Goal: Information Seeking & Learning: Learn about a topic

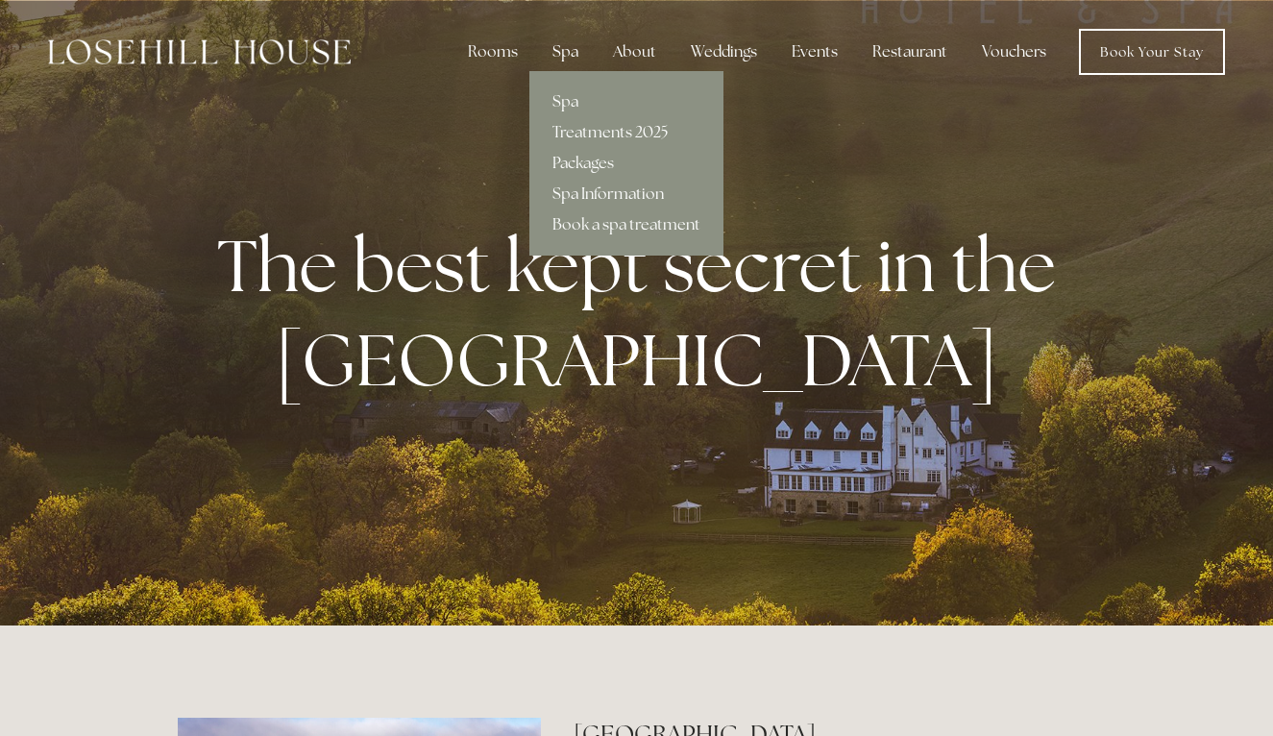
click at [591, 55] on div "Spa" at bounding box center [565, 52] width 57 height 38
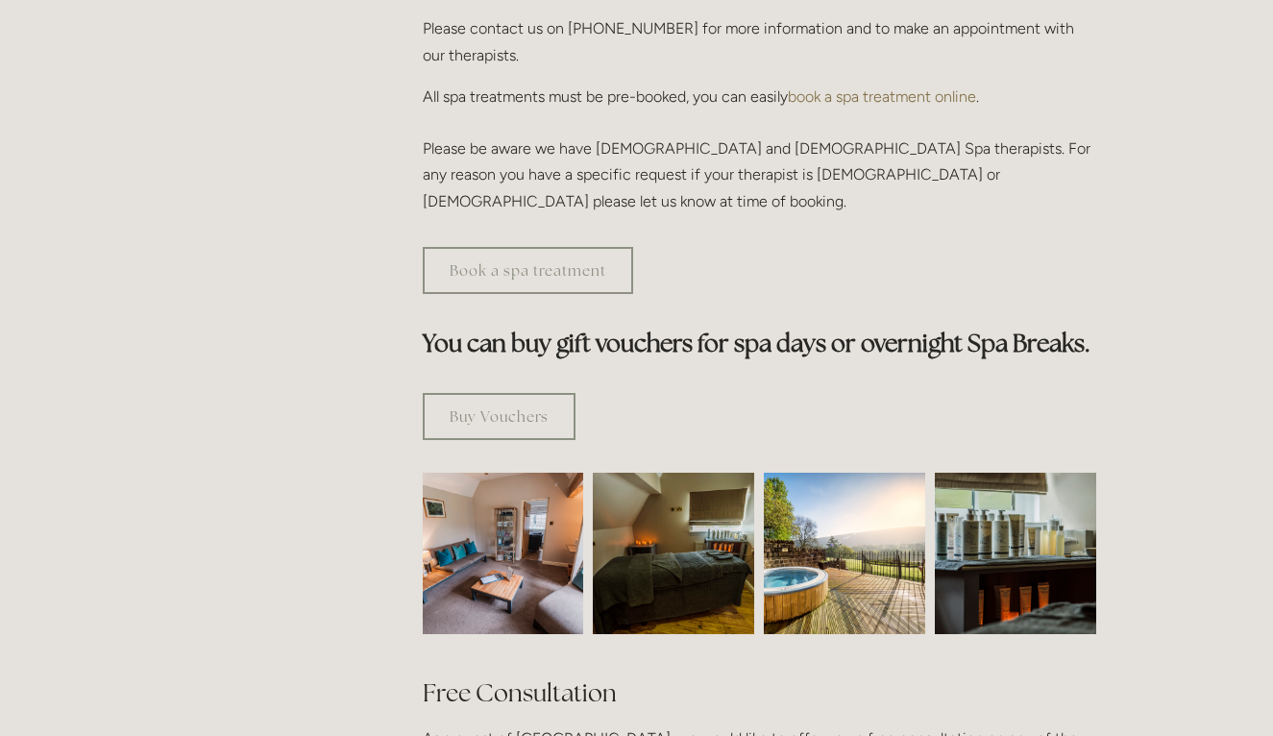
scroll to position [1059, 0]
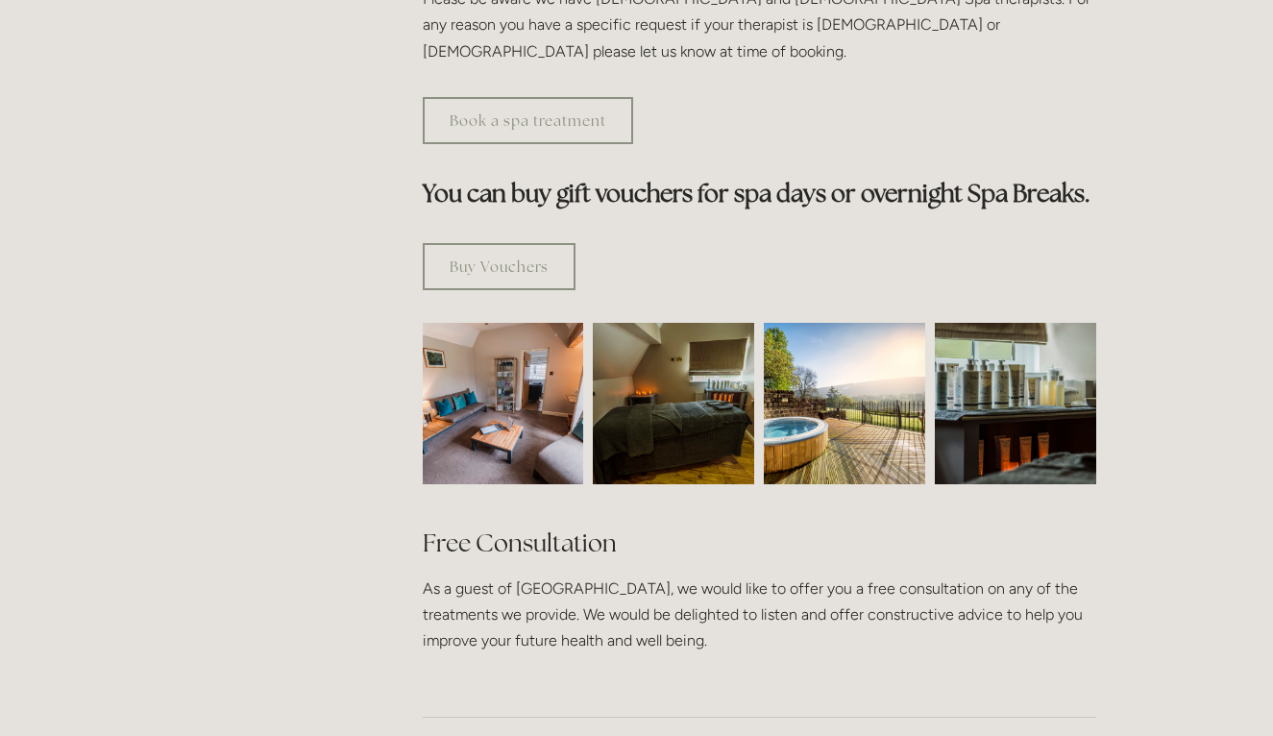
click at [533, 401] on img at bounding box center [503, 403] width 242 height 161
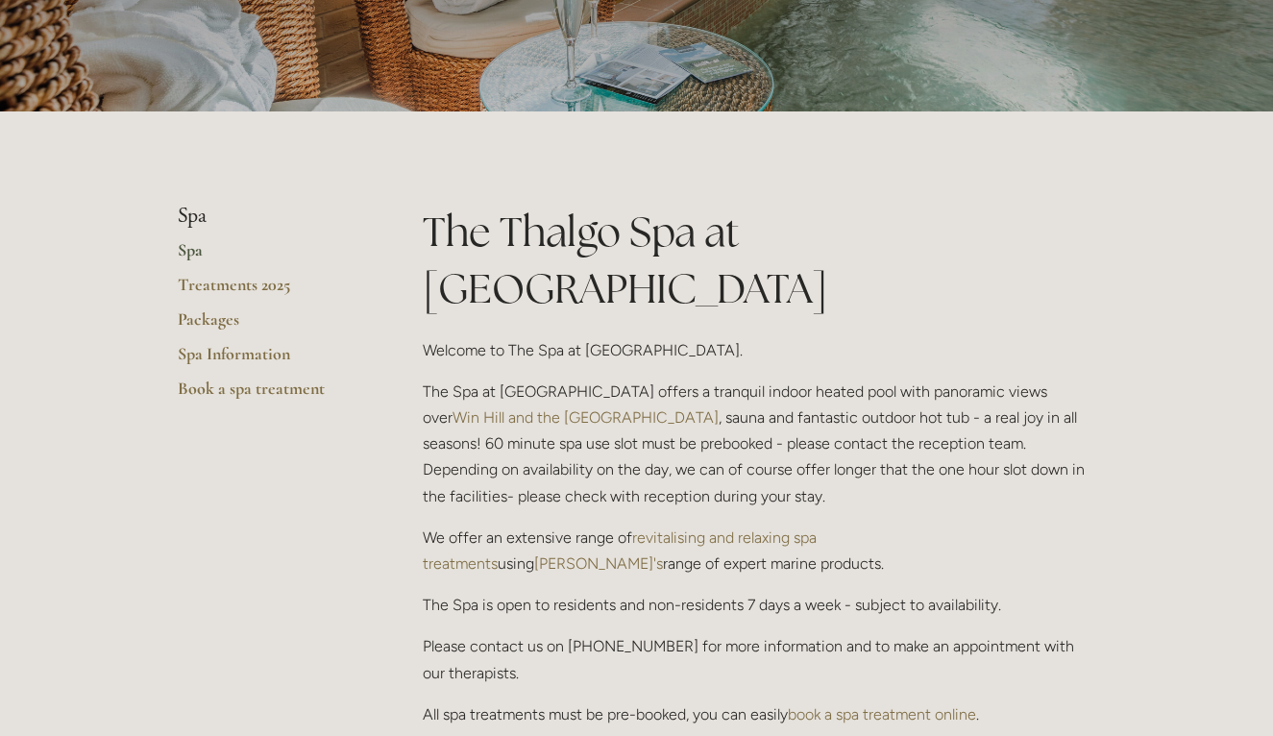
scroll to position [277, 0]
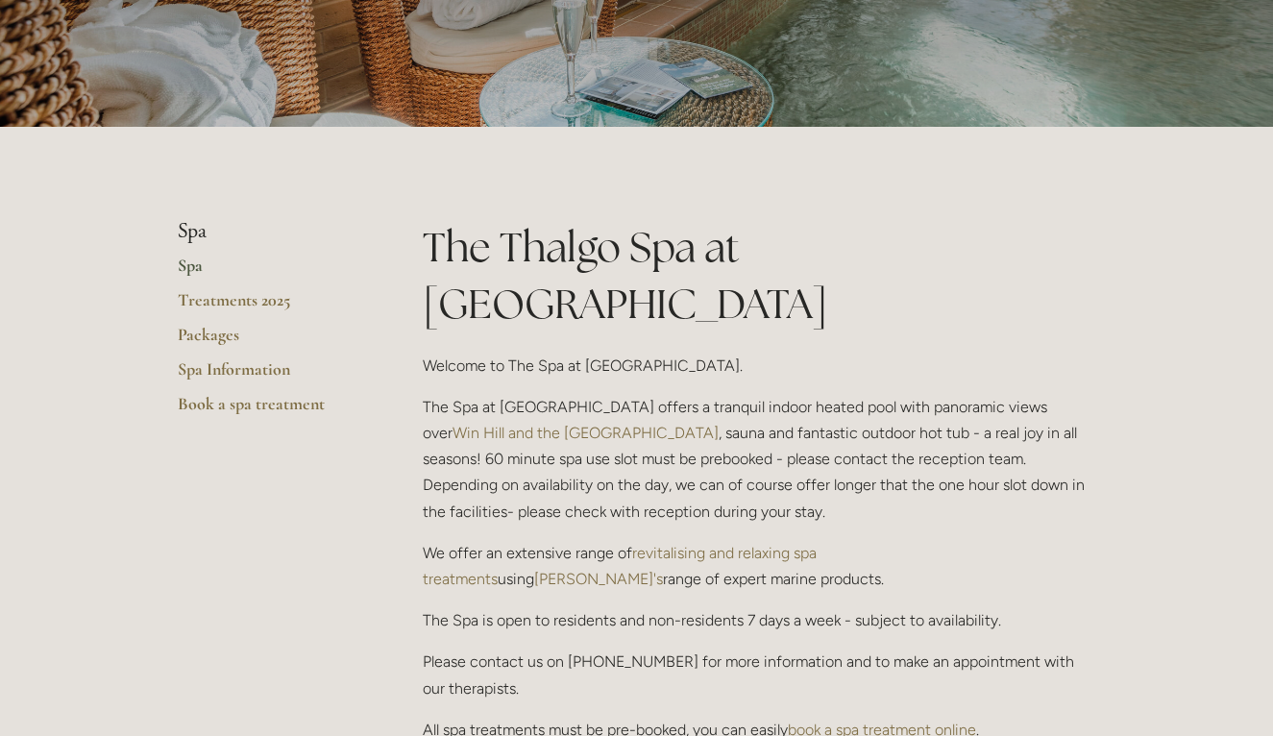
click at [202, 269] on link "Spa" at bounding box center [269, 272] width 183 height 35
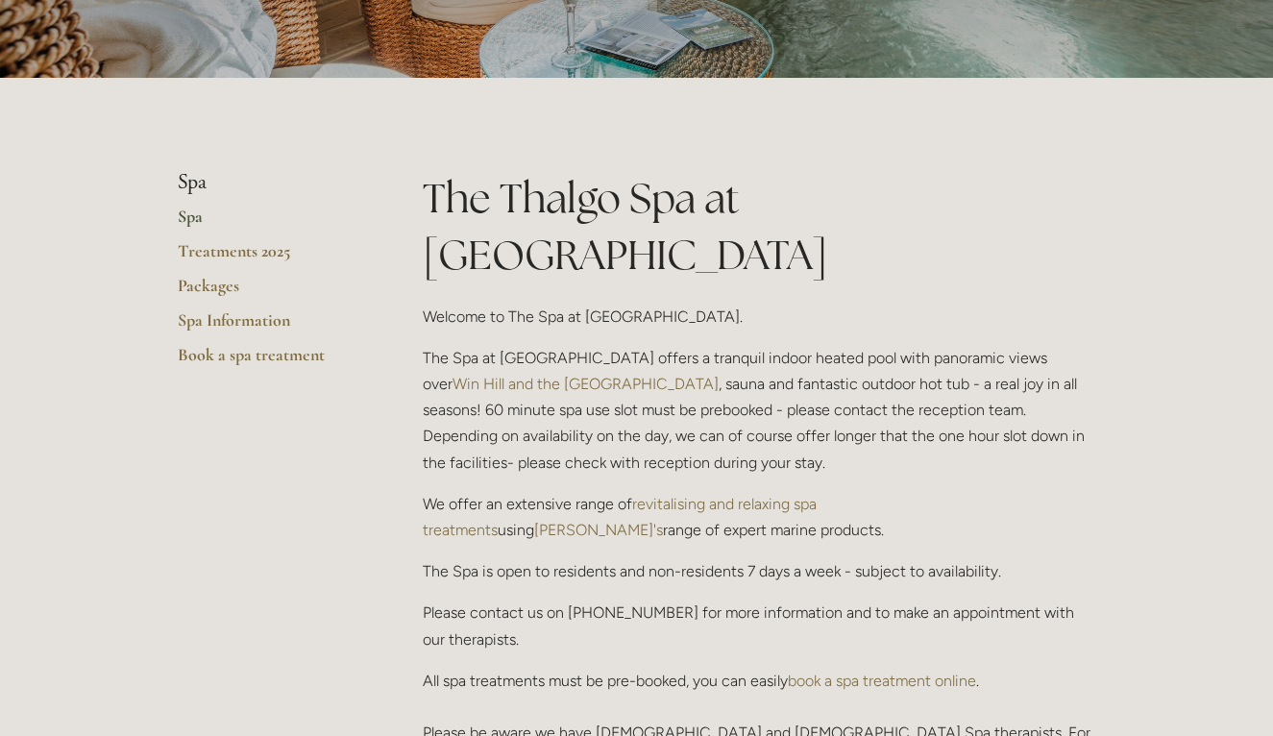
scroll to position [154, 0]
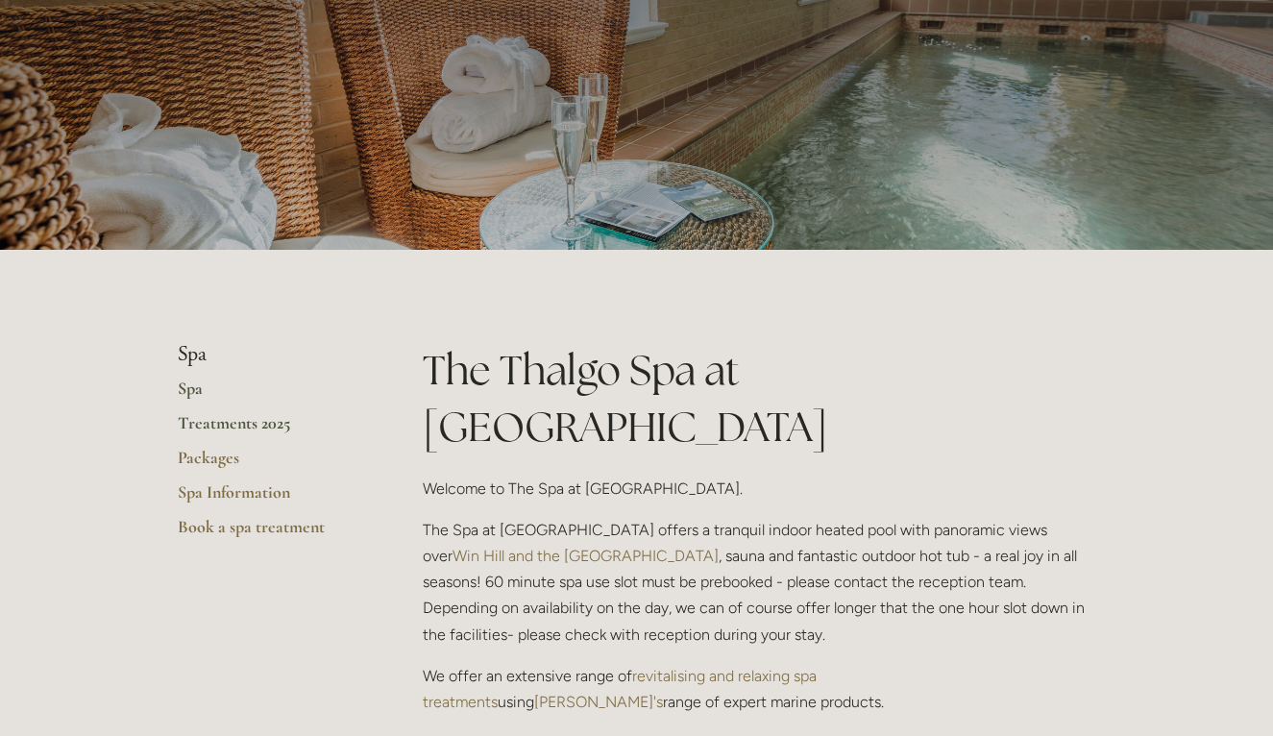
click at [215, 426] on link "Treatments 2025" at bounding box center [269, 429] width 183 height 35
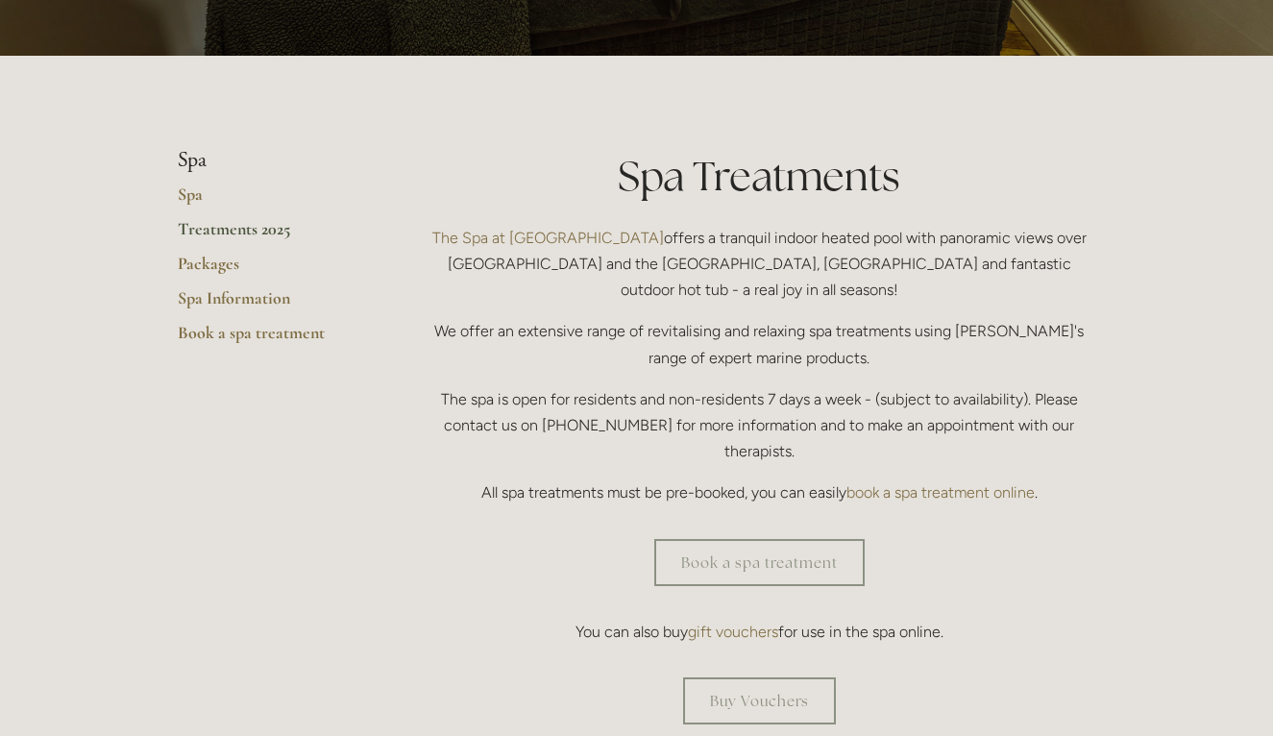
scroll to position [349, 0]
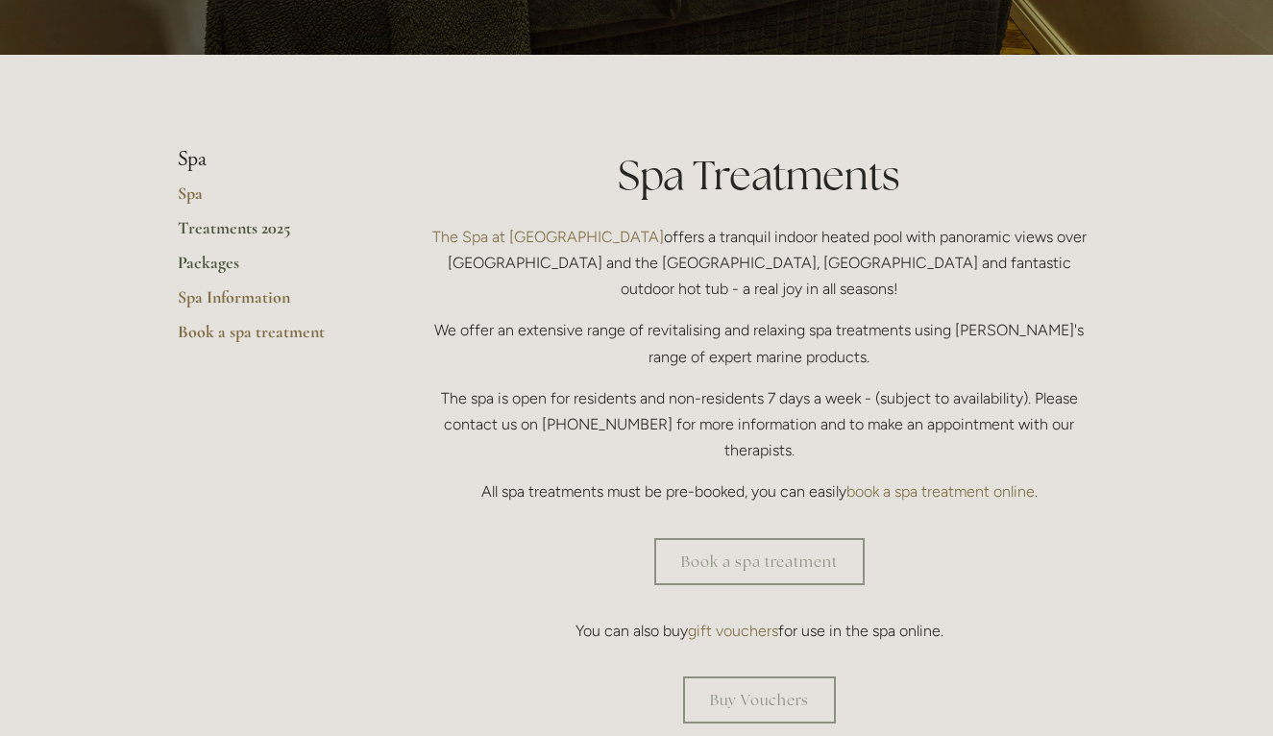
click at [229, 260] on link "Packages" at bounding box center [269, 269] width 183 height 35
